Goal: Find specific page/section

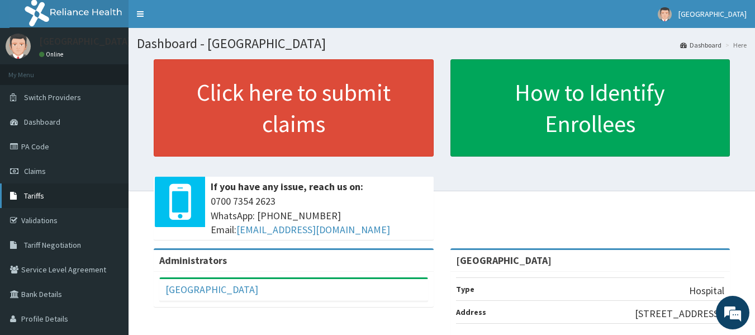
click at [48, 194] on link "Tariffs" at bounding box center [64, 195] width 129 height 25
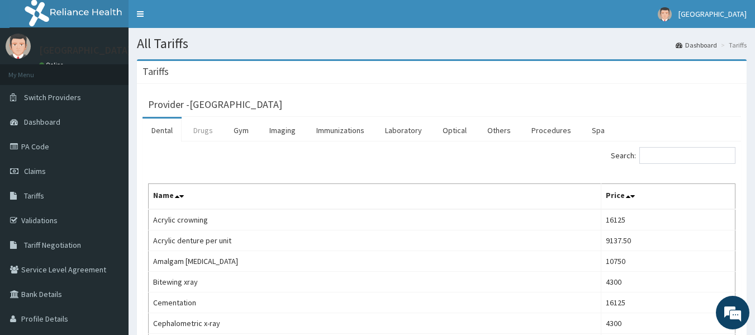
click at [209, 133] on link "Drugs" at bounding box center [202, 129] width 37 height 23
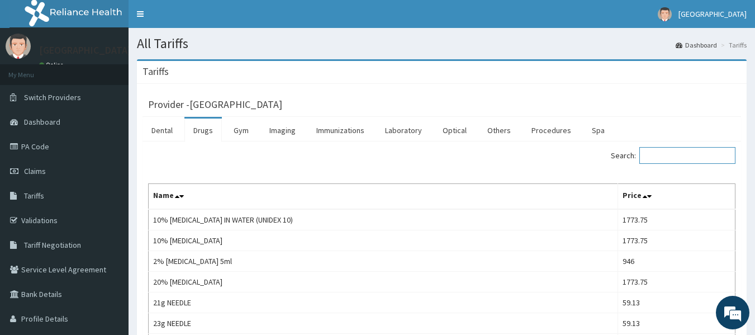
click at [676, 153] on input "Search:" at bounding box center [687, 155] width 96 height 17
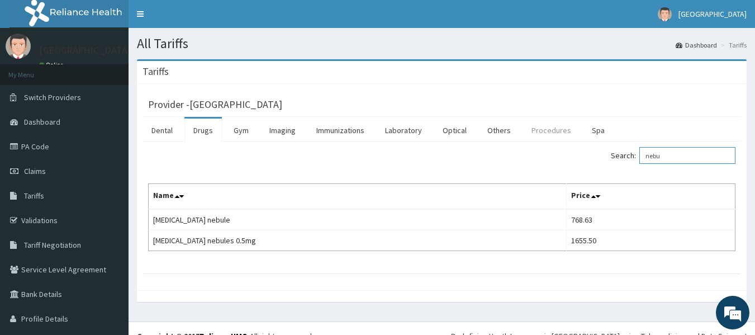
type input "nebu"
click at [549, 132] on link "Procedures" at bounding box center [552, 129] width 58 height 23
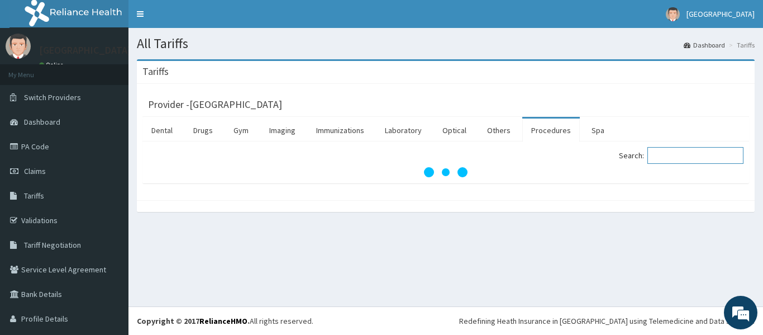
click at [665, 158] on input "Search:" at bounding box center [696, 155] width 96 height 17
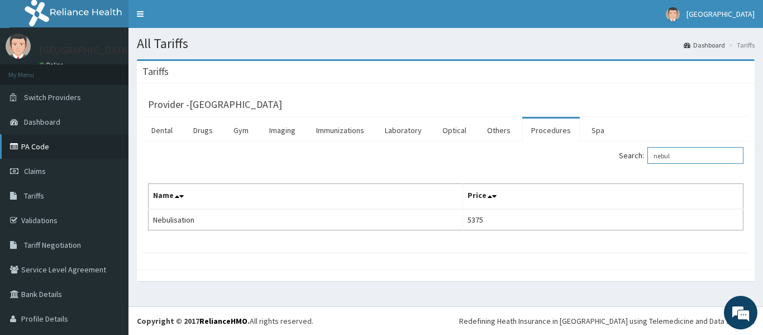
type input "nebul"
click at [45, 150] on link "PA Code" at bounding box center [64, 146] width 129 height 25
